Goal: Navigation & Orientation: Find specific page/section

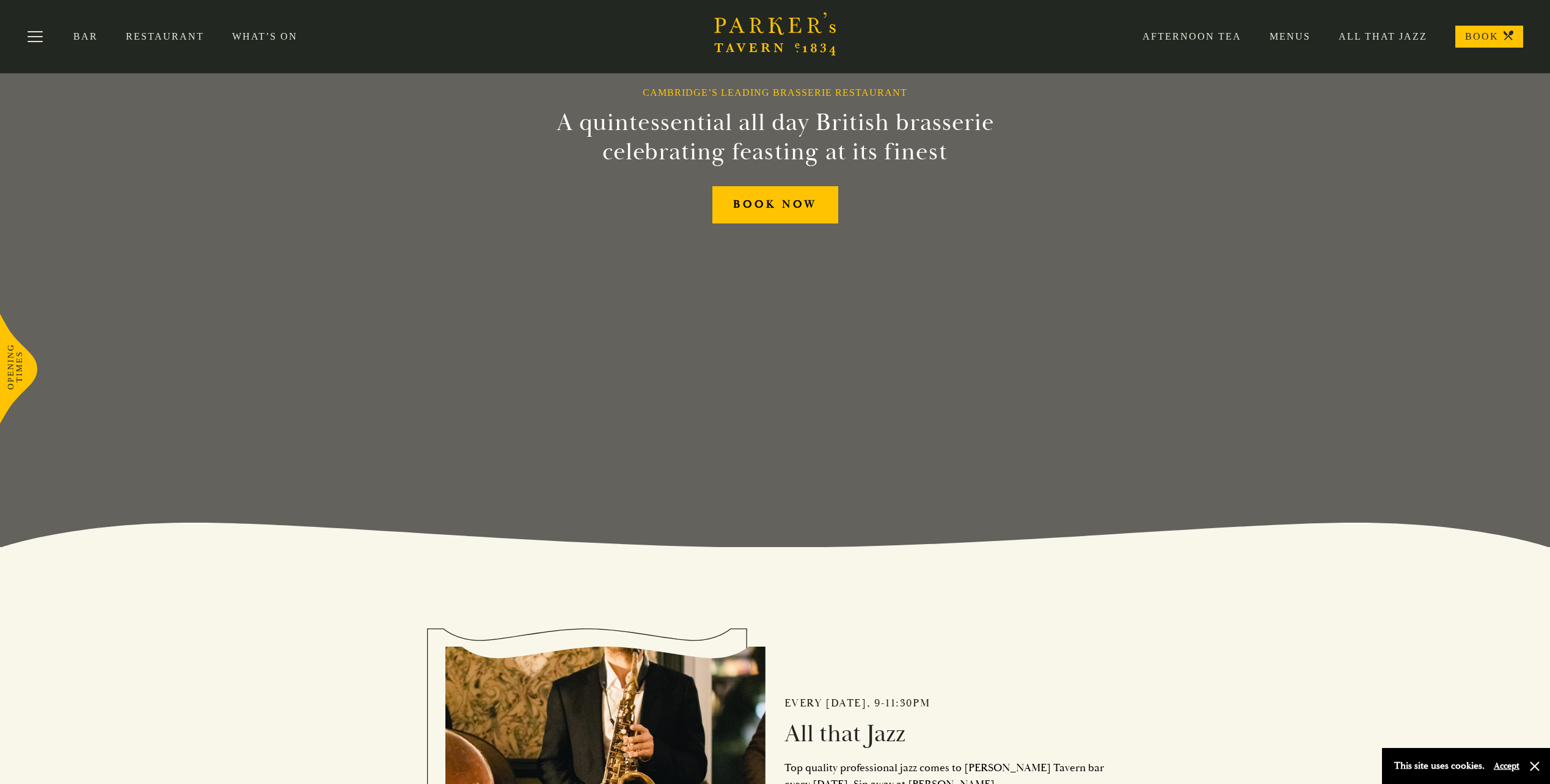
scroll to position [61, 0]
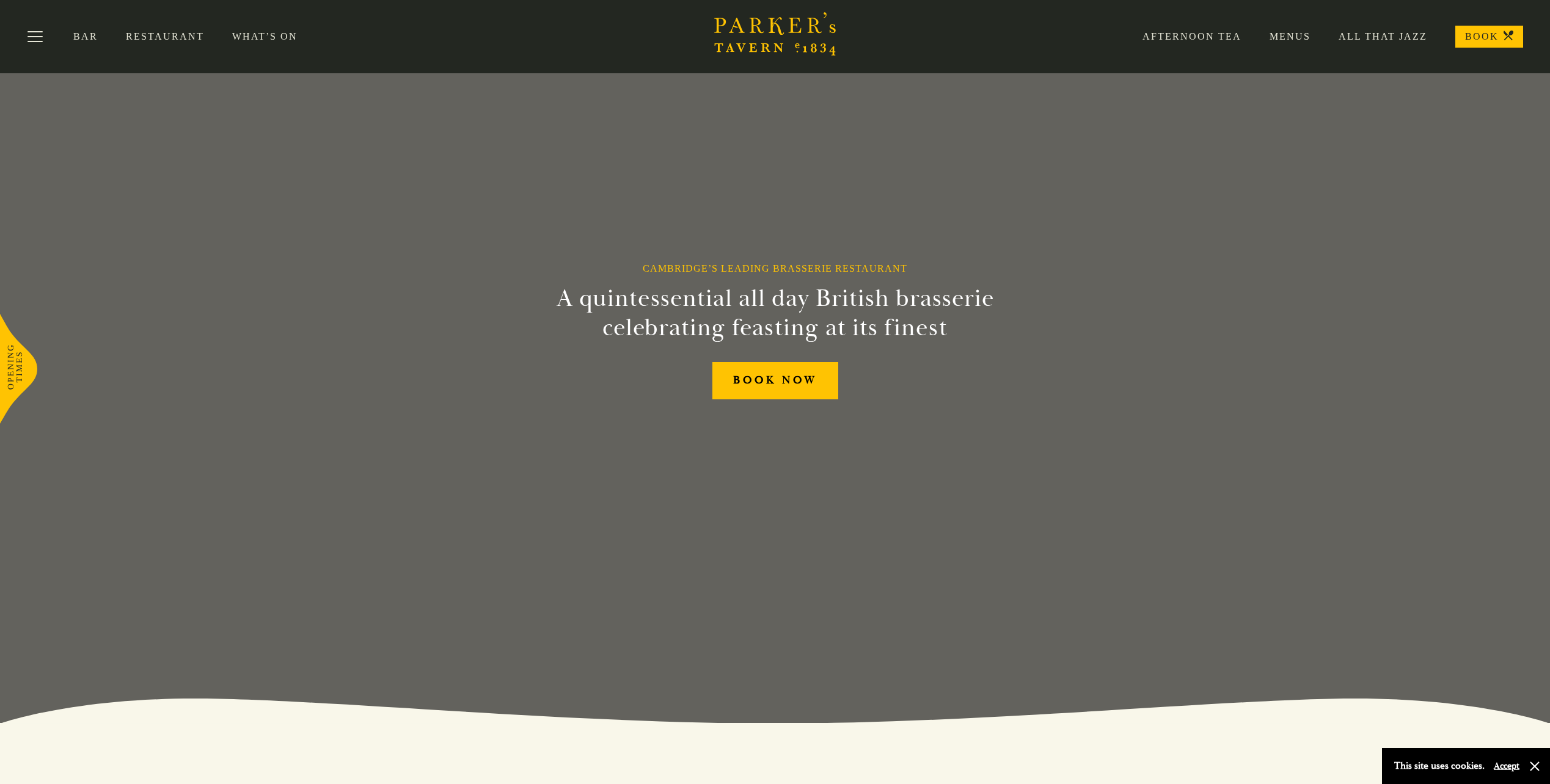
click at [1288, 32] on link "Menus" at bounding box center [1276, 37] width 69 height 12
